Goal: Task Accomplishment & Management: Manage account settings

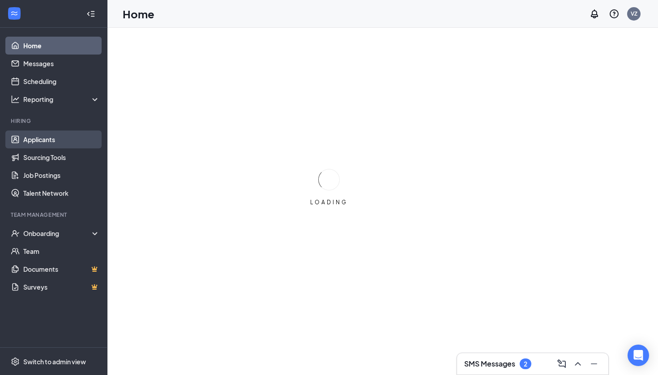
click at [29, 144] on link "Applicants" at bounding box center [61, 140] width 77 height 18
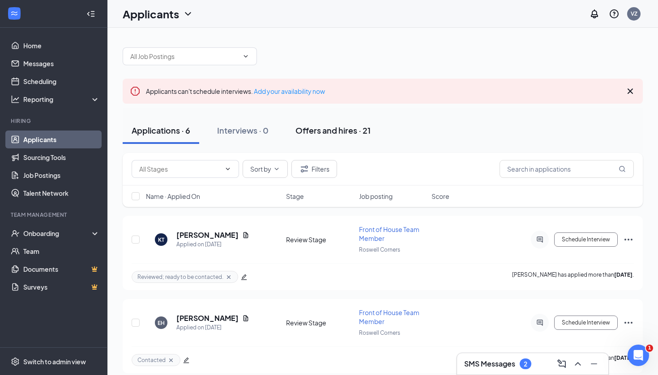
click at [340, 136] on button "Offers and hires · 21" at bounding box center [332, 130] width 93 height 27
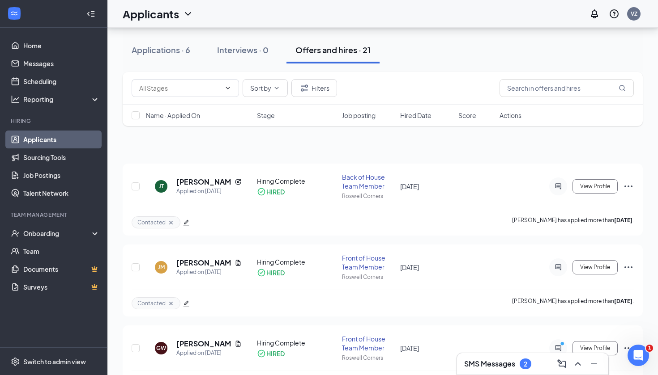
scroll to position [131, 0]
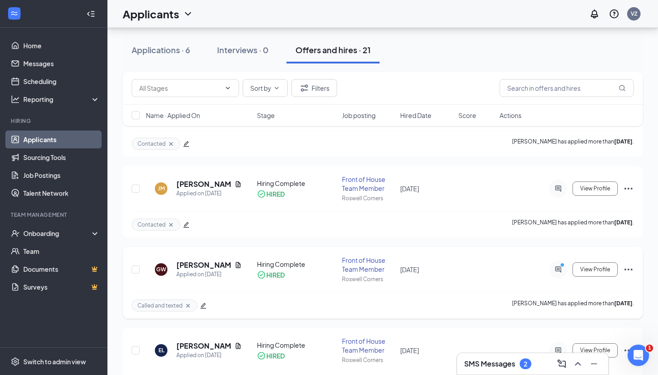
click at [198, 267] on h5 "[PERSON_NAME]" at bounding box center [203, 265] width 55 height 10
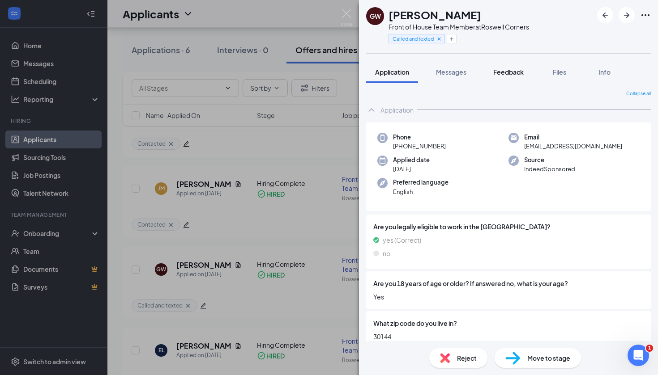
click at [507, 77] on button "Feedback" at bounding box center [508, 72] width 48 height 22
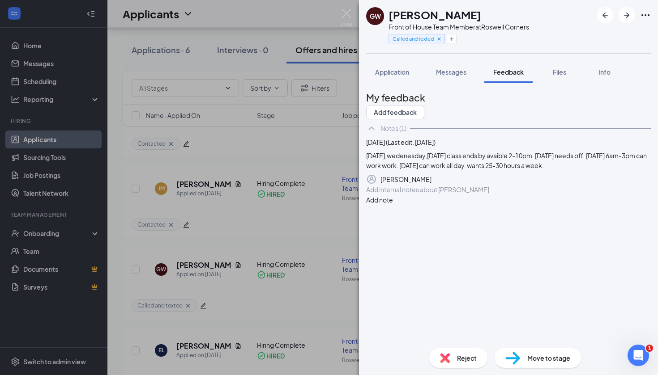
click at [303, 114] on div "GW Gabrielle Woodson Front of House Team Member at Roswell Corners Called and t…" at bounding box center [329, 187] width 658 height 375
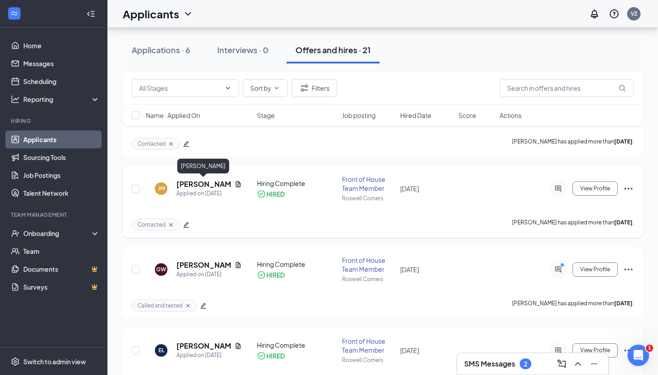
click at [188, 187] on h5 "[PERSON_NAME]" at bounding box center [203, 184] width 55 height 10
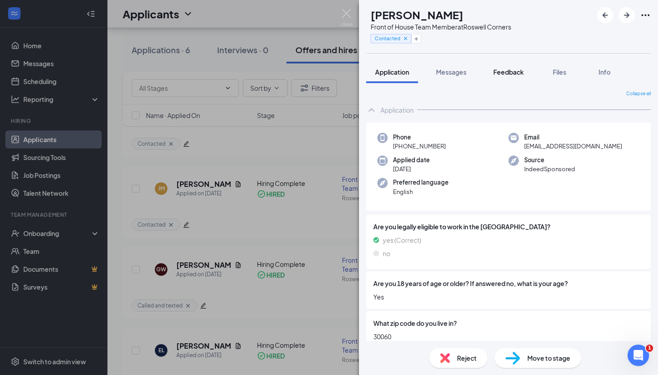
click at [513, 74] on span "Feedback" at bounding box center [508, 72] width 30 height 8
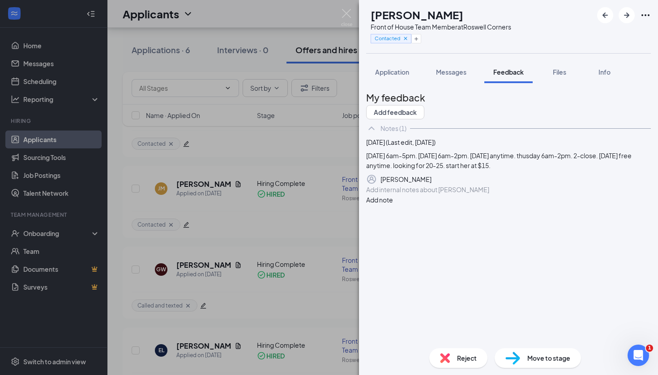
click at [316, 148] on div "JM Jetzibeth Montoya Front of House Team Member at Roswell Corners Contacted Ap…" at bounding box center [329, 187] width 658 height 375
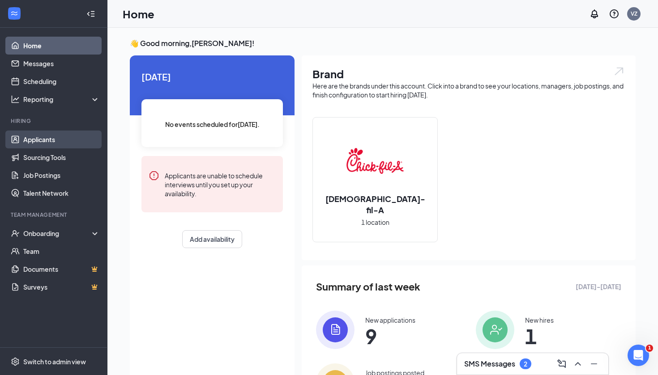
click at [83, 140] on link "Applicants" at bounding box center [61, 140] width 77 height 18
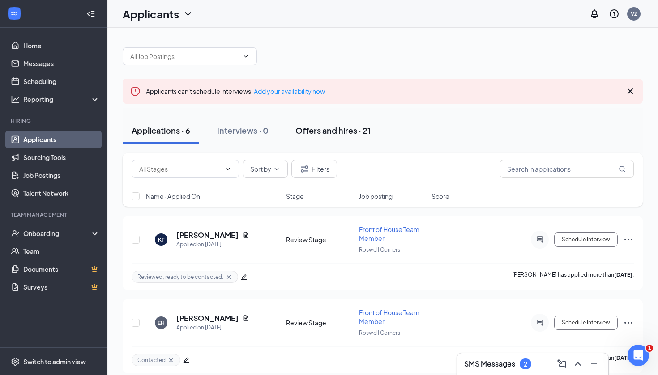
click at [348, 132] on div "Offers and hires · 21" at bounding box center [332, 130] width 75 height 11
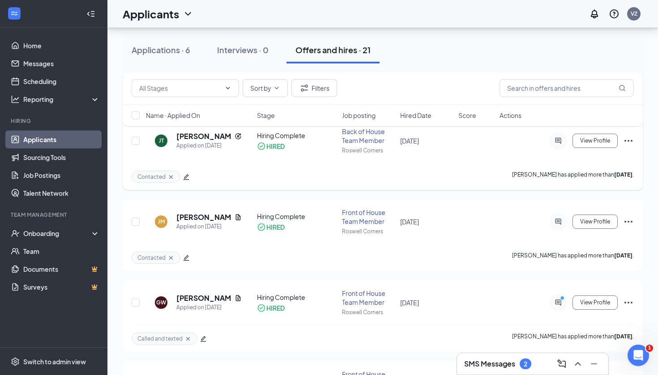
scroll to position [155, 0]
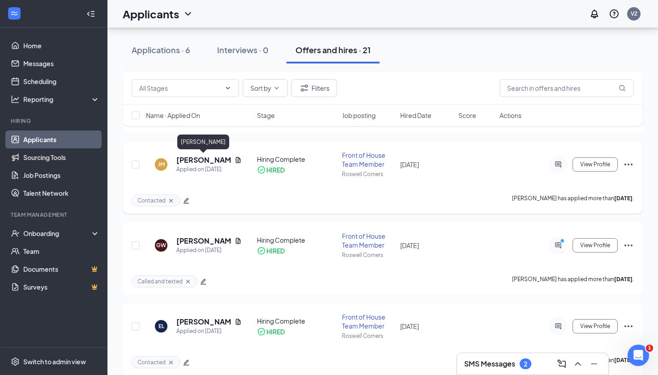
click at [202, 158] on h5 "[PERSON_NAME]" at bounding box center [203, 160] width 55 height 10
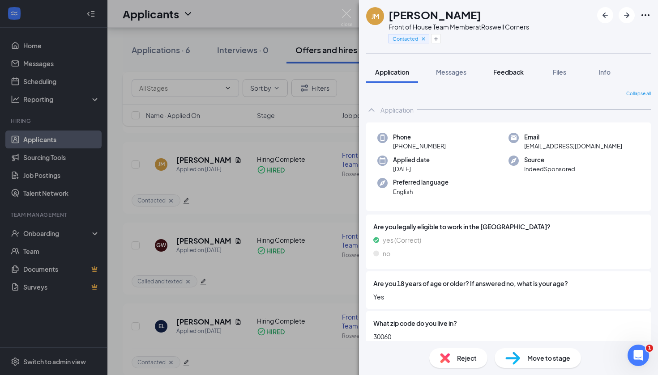
click at [515, 78] on button "Feedback" at bounding box center [508, 72] width 48 height 22
